Goal: Information Seeking & Learning: Understand process/instructions

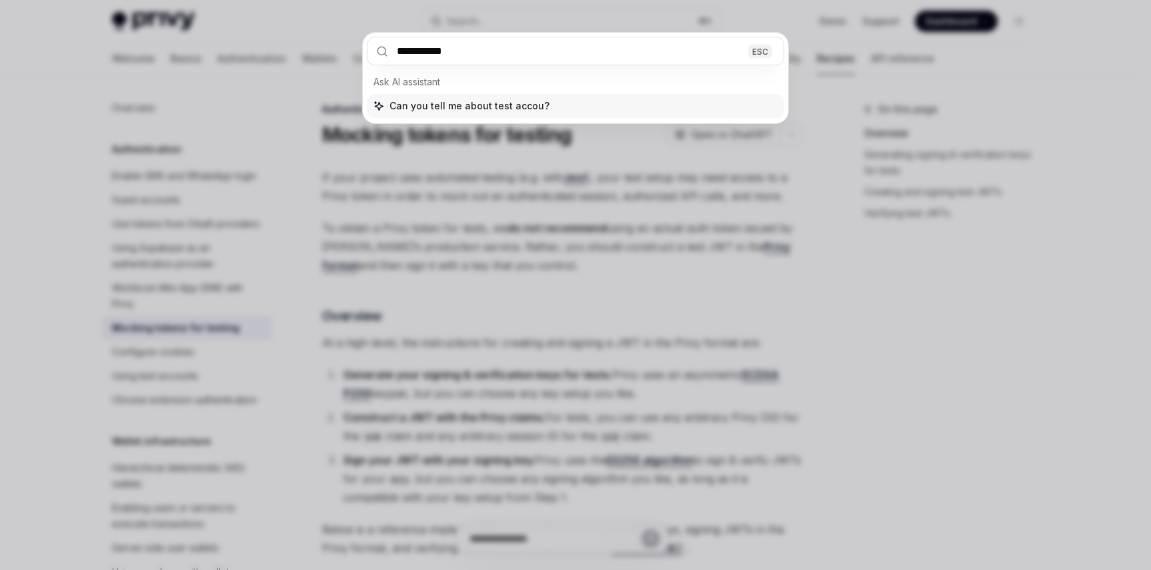
type input "**********"
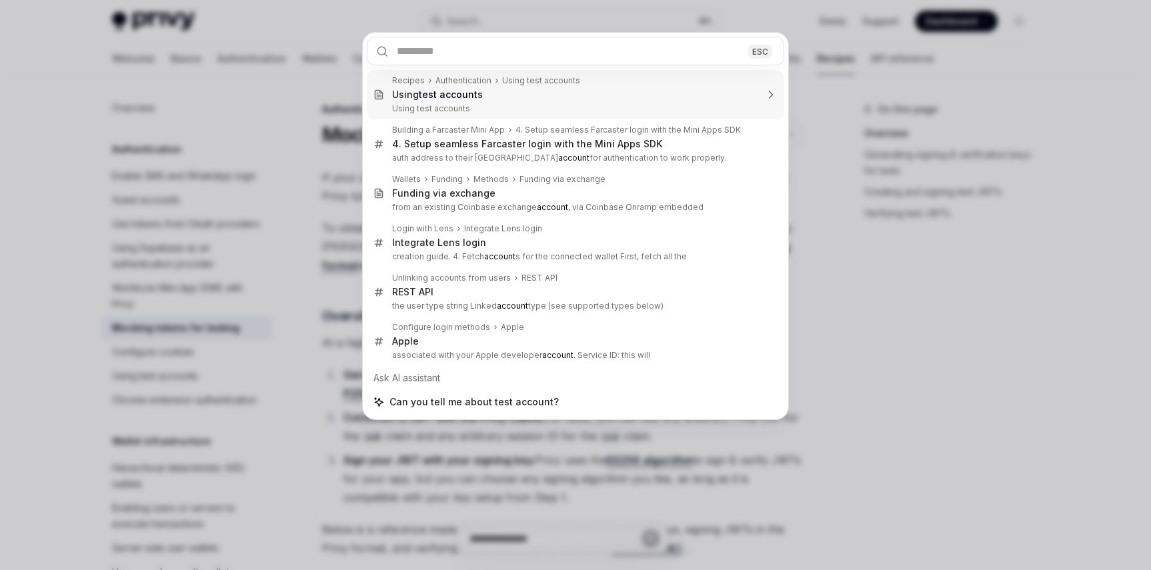
type textarea "*"
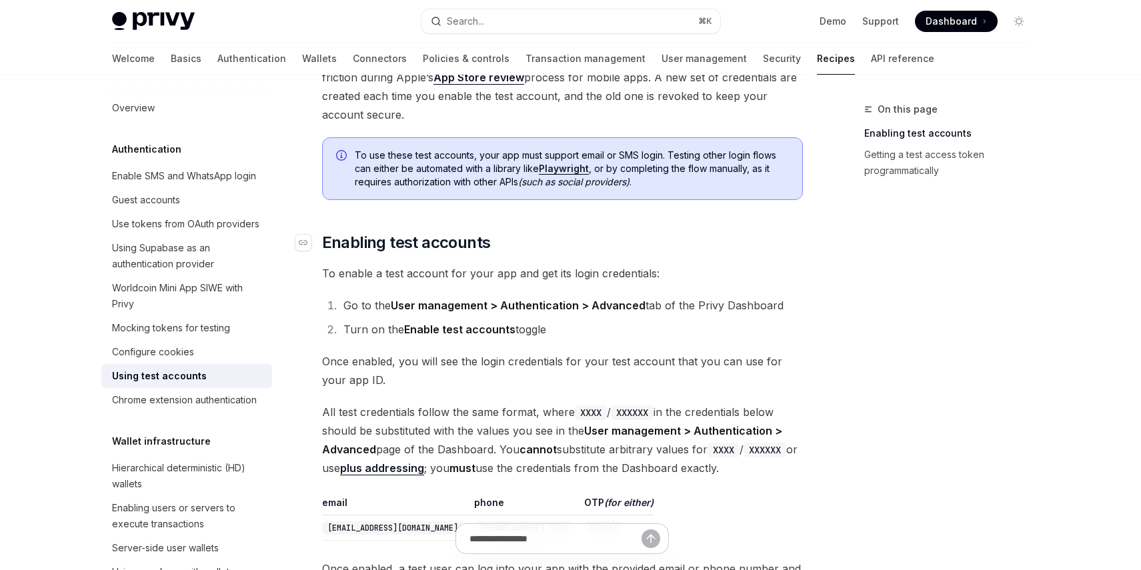
scroll to position [127, 0]
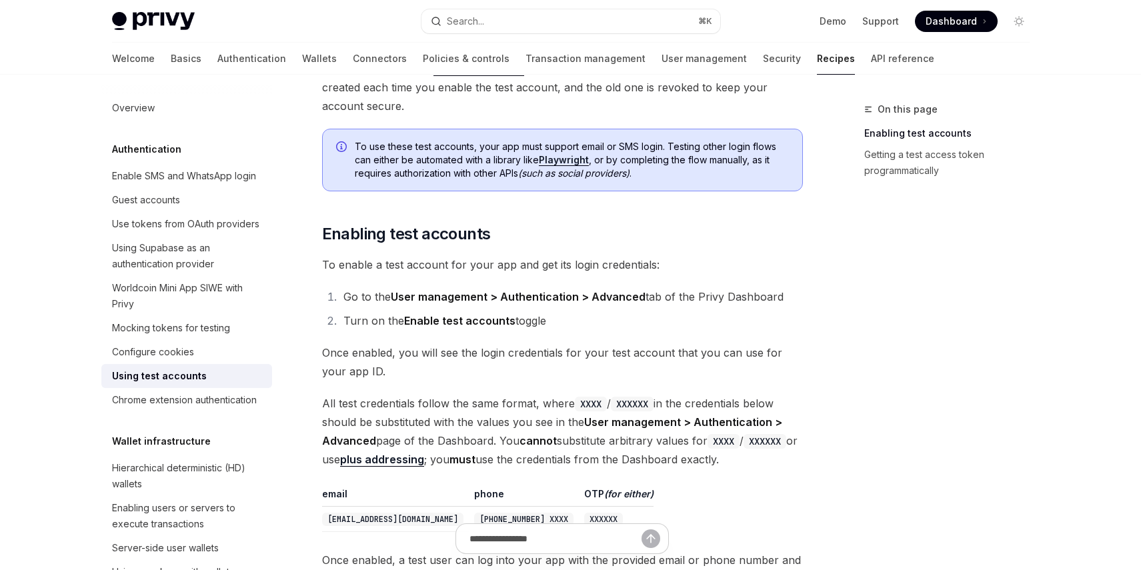
click at [692, 268] on span "To enable a test account for your app and get its login credentials:" at bounding box center [562, 264] width 481 height 19
click at [727, 301] on li "Go to the User management > Authentication > Advanced tab of the Privy Dashboard" at bounding box center [570, 296] width 463 height 19
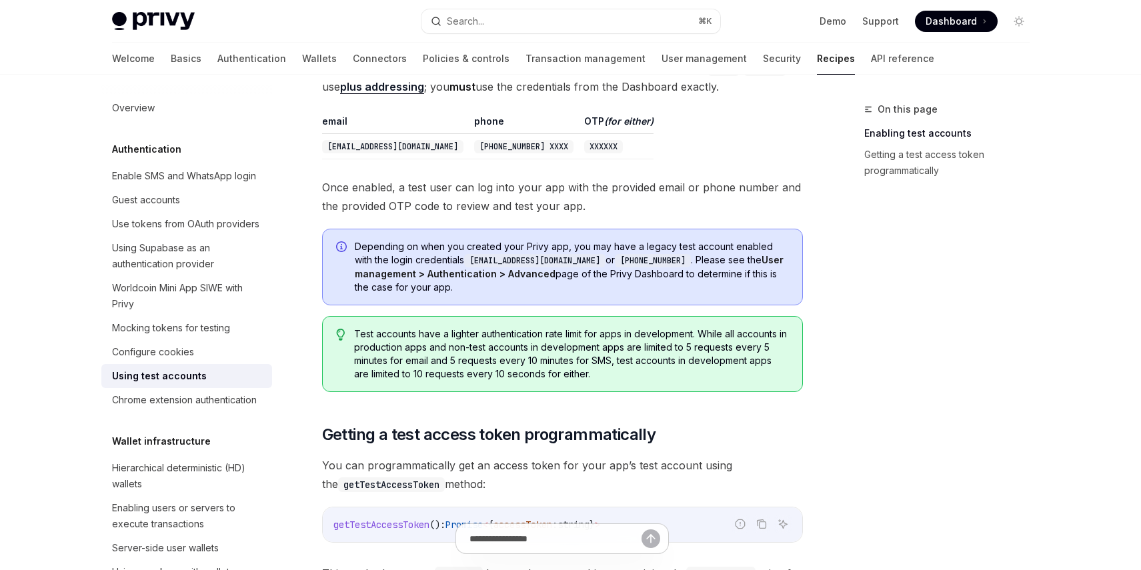
scroll to position [648, 0]
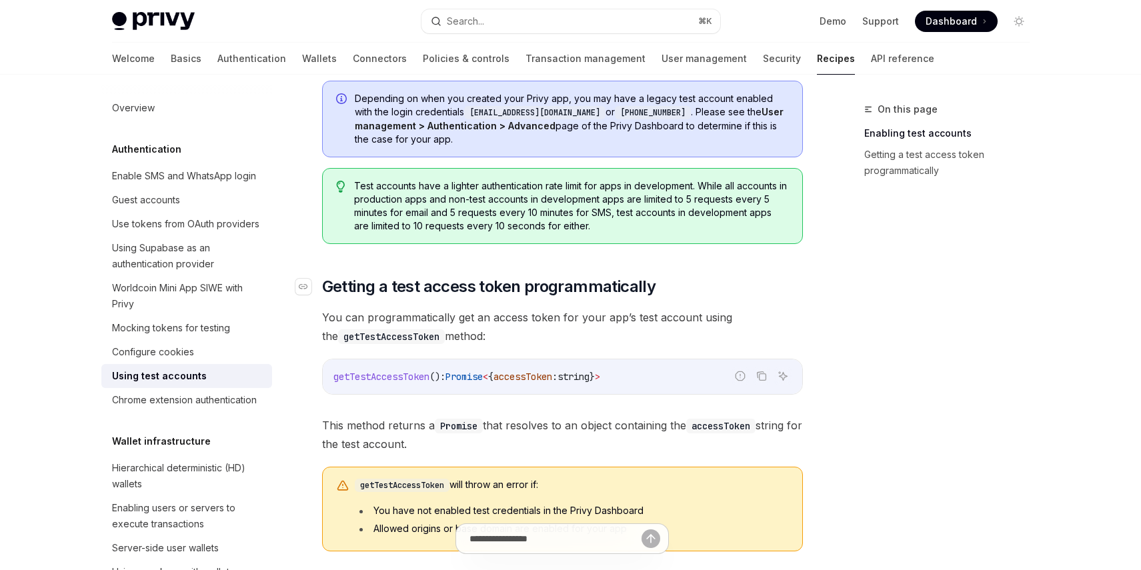
drag, startPoint x: 342, startPoint y: 300, endPoint x: 692, endPoint y: 296, distance: 350.0
click at [629, 298] on div "Test accounts can be used to build automated tests, for local development, or t…" at bounding box center [562, 35] width 481 height 1031
click at [692, 296] on h2 "​ Getting a test access token programmatically" at bounding box center [562, 286] width 481 height 21
click at [651, 291] on span "Getting a test access token programmatically" at bounding box center [489, 286] width 334 height 21
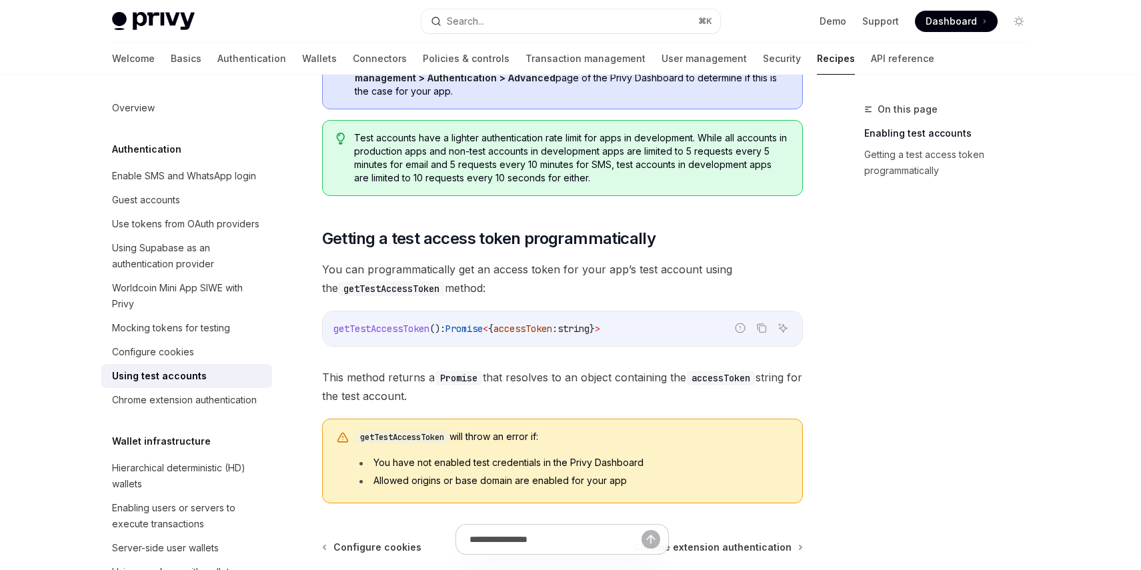
click at [651, 290] on span "You can programmatically get an access token for your app’s test account using …" at bounding box center [562, 278] width 481 height 37
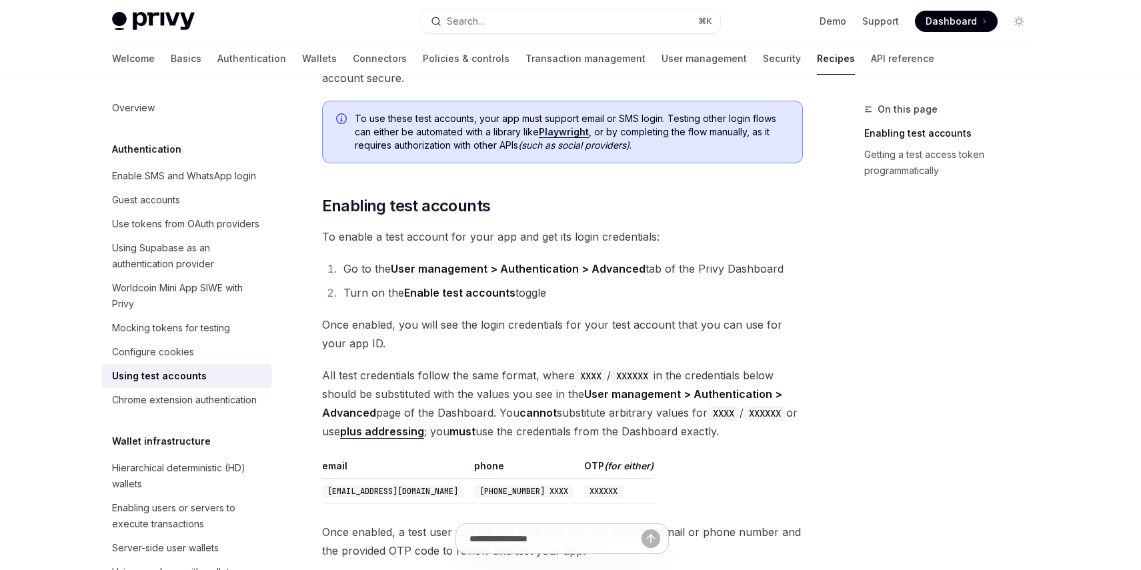
scroll to position [403, 0]
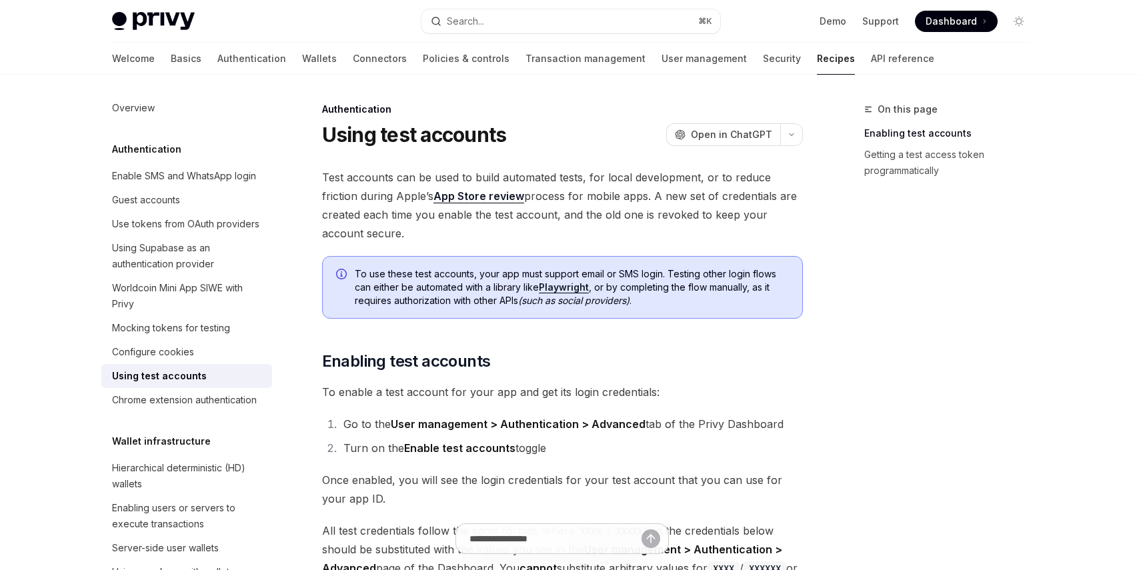
scroll to position [696, 0]
